Goal: Task Accomplishment & Management: Manage account settings

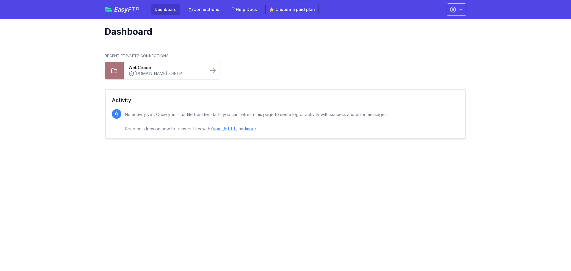
click at [168, 72] on link "ftp.cruiseclub.com - SFTP" at bounding box center [165, 73] width 75 height 6
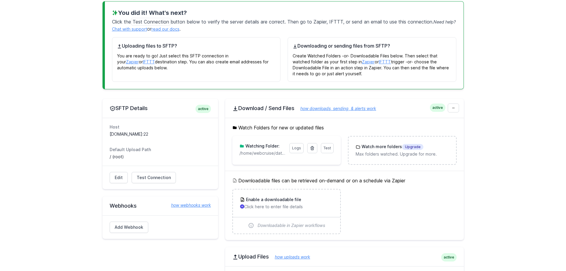
scroll to position [59, 0]
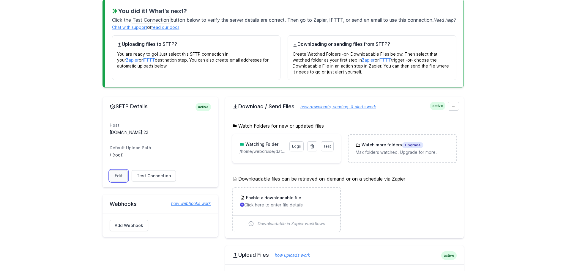
click at [117, 177] on link "Edit" at bounding box center [119, 175] width 18 height 11
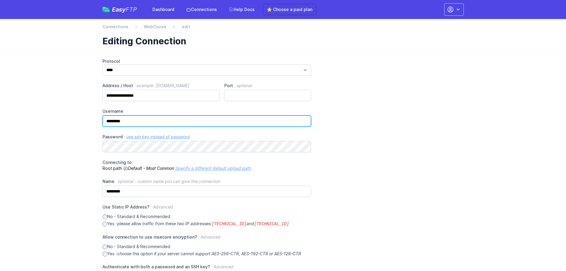
drag, startPoint x: 142, startPoint y: 122, endPoint x: 92, endPoint y: 122, distance: 50.5
click at [92, 122] on main "**********" at bounding box center [283, 203] width 566 height 305
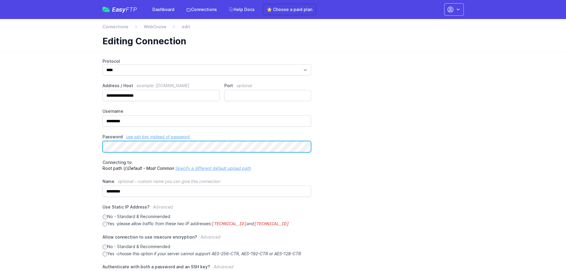
click at [49, 148] on main "**********" at bounding box center [283, 203] width 566 height 305
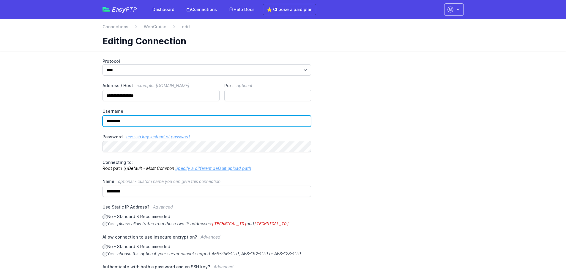
drag, startPoint x: 142, startPoint y: 120, endPoint x: 90, endPoint y: 122, distance: 51.4
click at [90, 122] on main "**********" at bounding box center [283, 203] width 566 height 305
type input "*******"
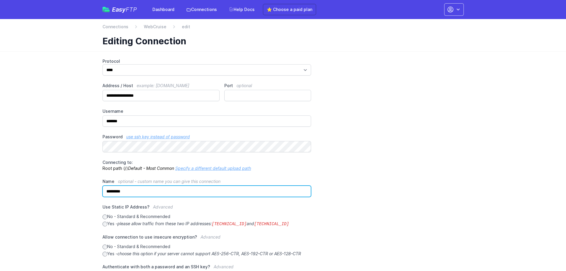
drag, startPoint x: 138, startPoint y: 192, endPoint x: 88, endPoint y: 192, distance: 49.6
click at [88, 192] on main "**********" at bounding box center [283, 203] width 566 height 305
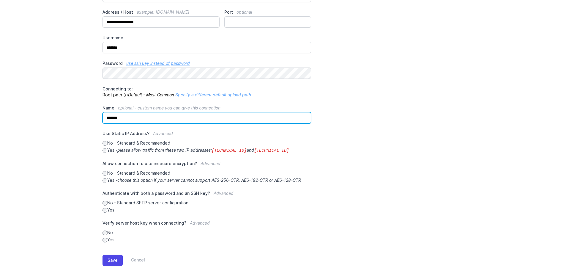
scroll to position [85, 0]
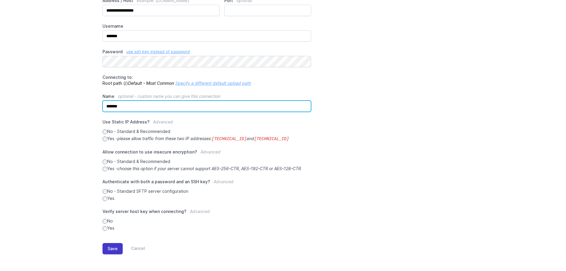
type input "*******"
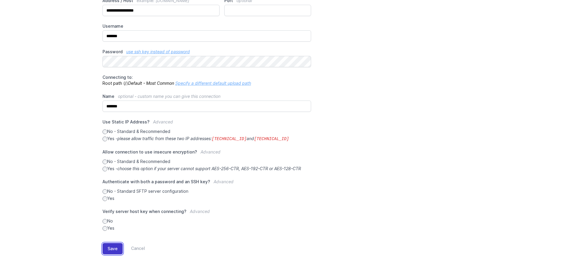
click at [112, 247] on button "Save" at bounding box center [113, 248] width 20 height 11
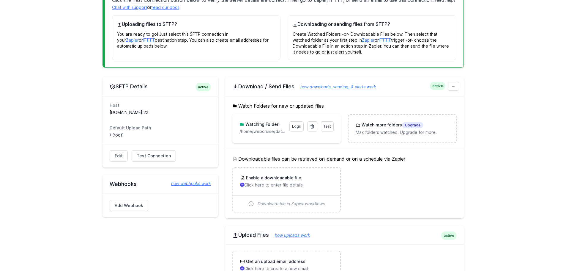
scroll to position [119, 0]
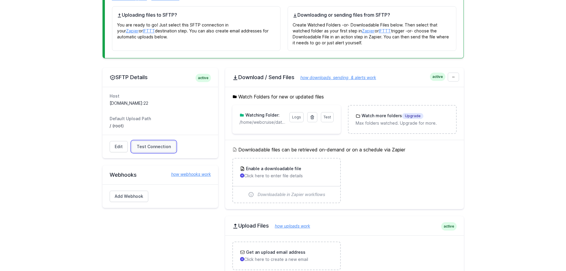
click at [145, 147] on span "Test Connection" at bounding box center [154, 147] width 34 height 6
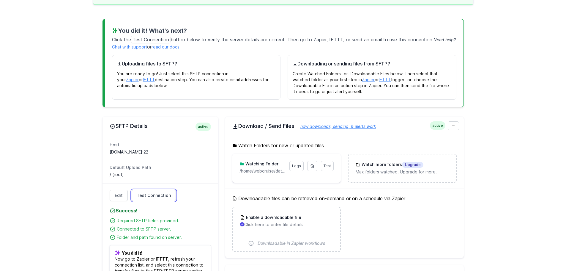
scroll to position [30, 0]
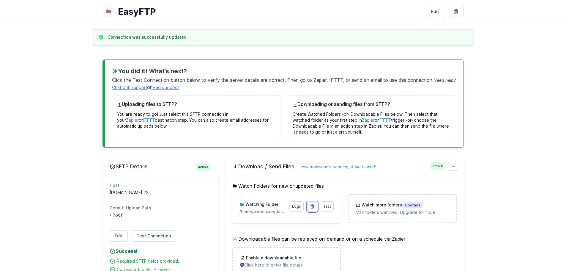
click at [311, 208] on icon at bounding box center [312, 206] width 5 height 5
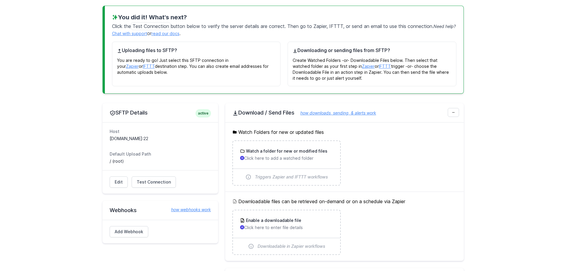
scroll to position [89, 0]
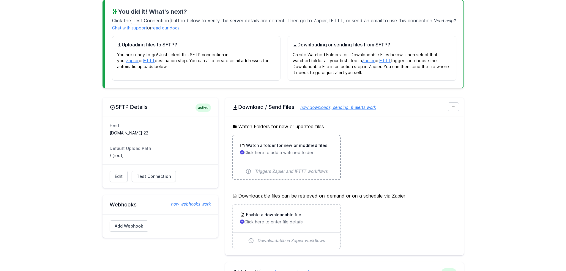
click at [263, 151] on p "Click here to add a watched folder" at bounding box center [286, 153] width 93 height 6
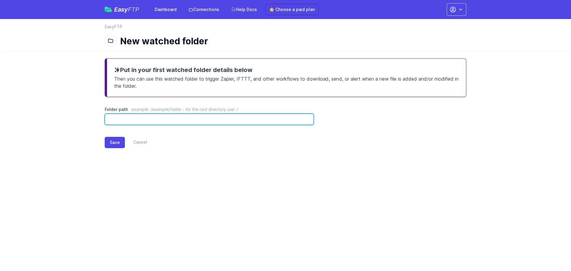
click at [145, 114] on input "Folder path example: /example/folder - for the root directory use: /" at bounding box center [209, 119] width 209 height 11
type input "*"
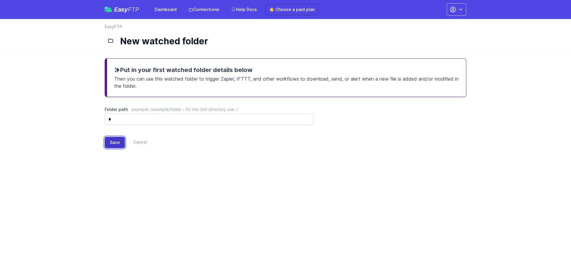
click at [118, 141] on button "Save" at bounding box center [115, 142] width 20 height 11
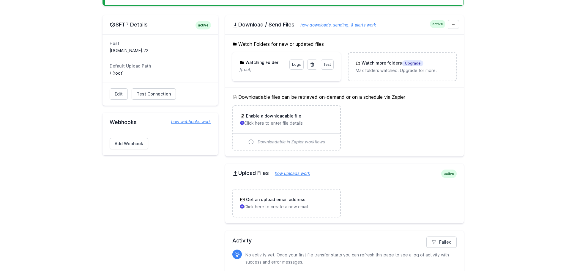
scroll to position [178, 0]
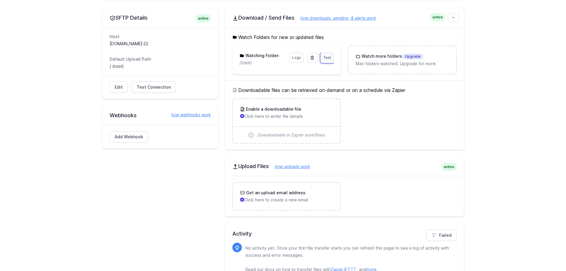
click at [332, 58] on link "Test" at bounding box center [327, 58] width 13 height 10
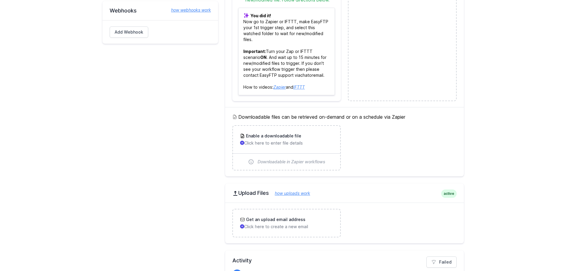
scroll to position [325, 0]
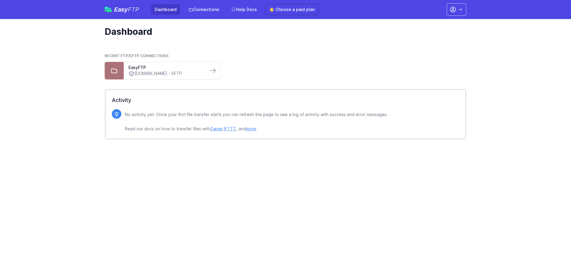
click at [152, 60] on div "Recent FTP/SFTP Connections EasyFTP [DOMAIN_NAME] - SFTP" at bounding box center [285, 66] width 361 height 26
click at [154, 72] on link "[DOMAIN_NAME] - SFTP" at bounding box center [165, 73] width 75 height 6
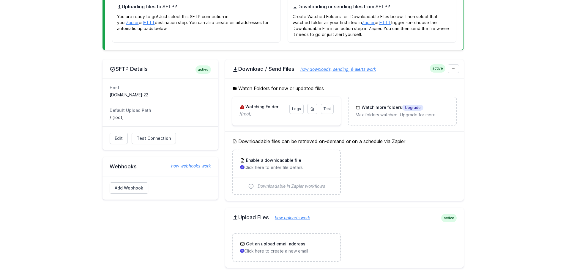
scroll to position [119, 0]
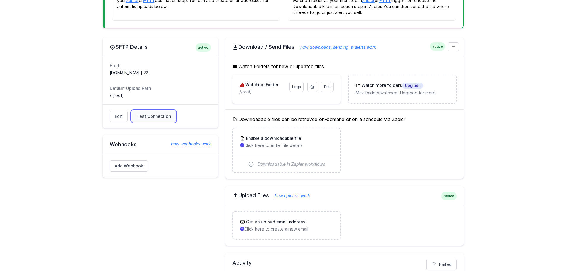
click at [146, 114] on span "Test Connection" at bounding box center [154, 116] width 34 height 6
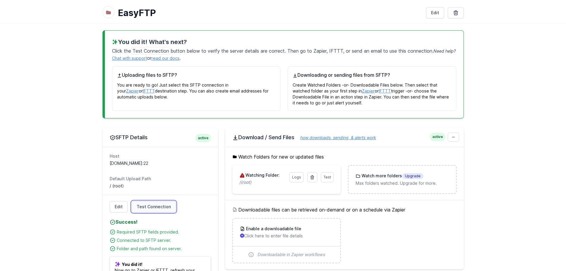
scroll to position [89, 0]
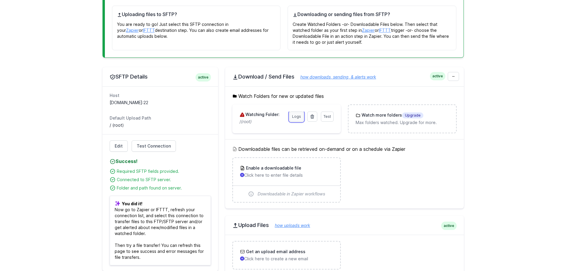
click at [296, 117] on link "Logs" at bounding box center [296, 116] width 14 height 10
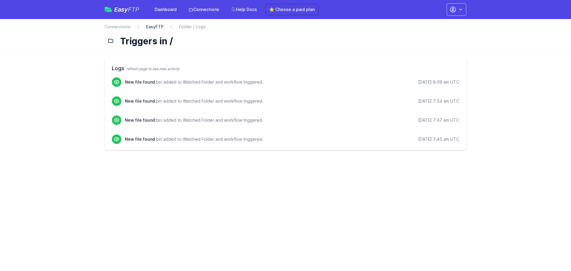
click at [157, 29] on link "EasyFTP" at bounding box center [155, 27] width 18 height 6
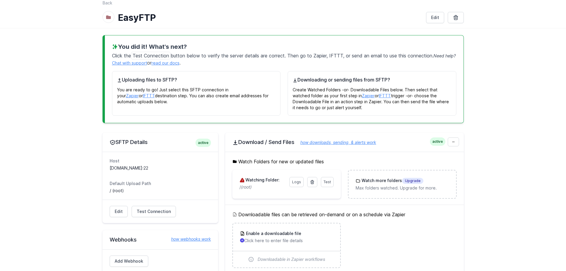
scroll to position [59, 0]
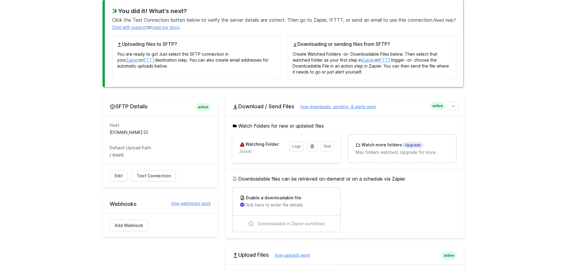
click at [81, 63] on main "You did it! What's next? Click the Test Connection button below to verify the s…" at bounding box center [283, 183] width 566 height 382
click at [311, 145] on icon at bounding box center [312, 146] width 3 height 4
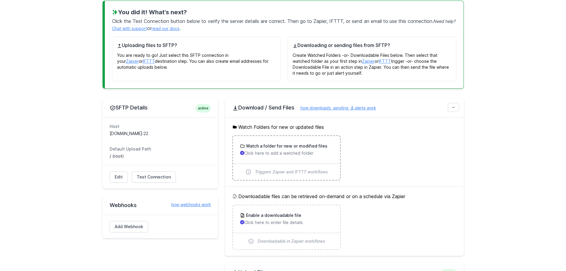
scroll to position [89, 0]
click at [278, 154] on p "Click here to add a watched folder" at bounding box center [286, 153] width 93 height 6
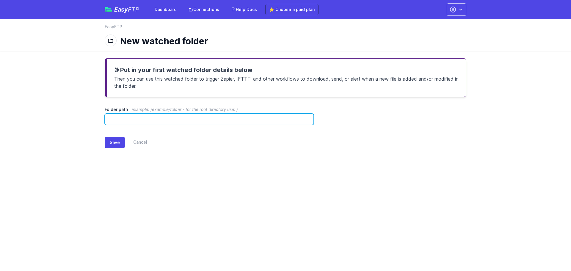
click at [176, 116] on input "Folder path example: /example/folder - for the root directory use: /" at bounding box center [209, 119] width 209 height 11
paste input "**********"
type input "**********"
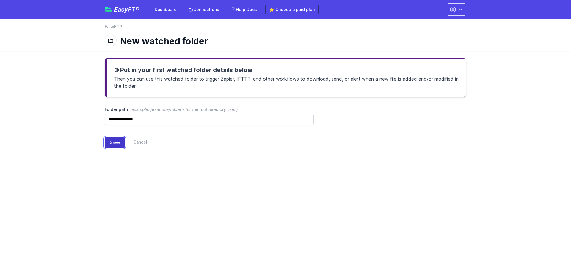
click at [115, 144] on button "Save" at bounding box center [115, 142] width 20 height 11
